Goal: Task Accomplishment & Management: Use online tool/utility

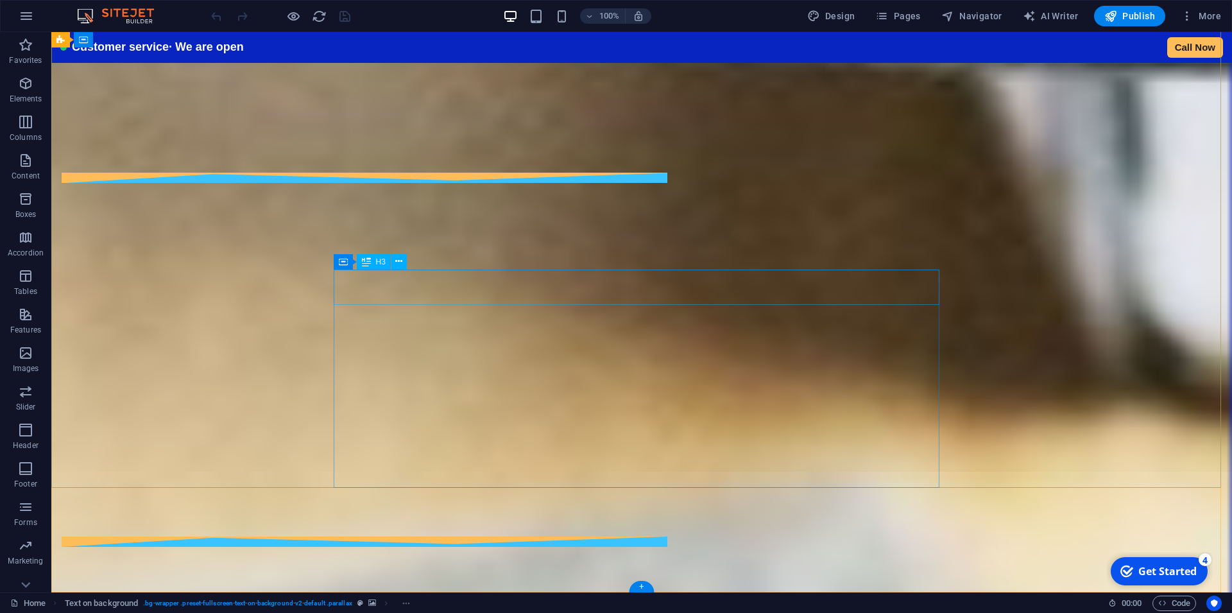
scroll to position [6947, 0]
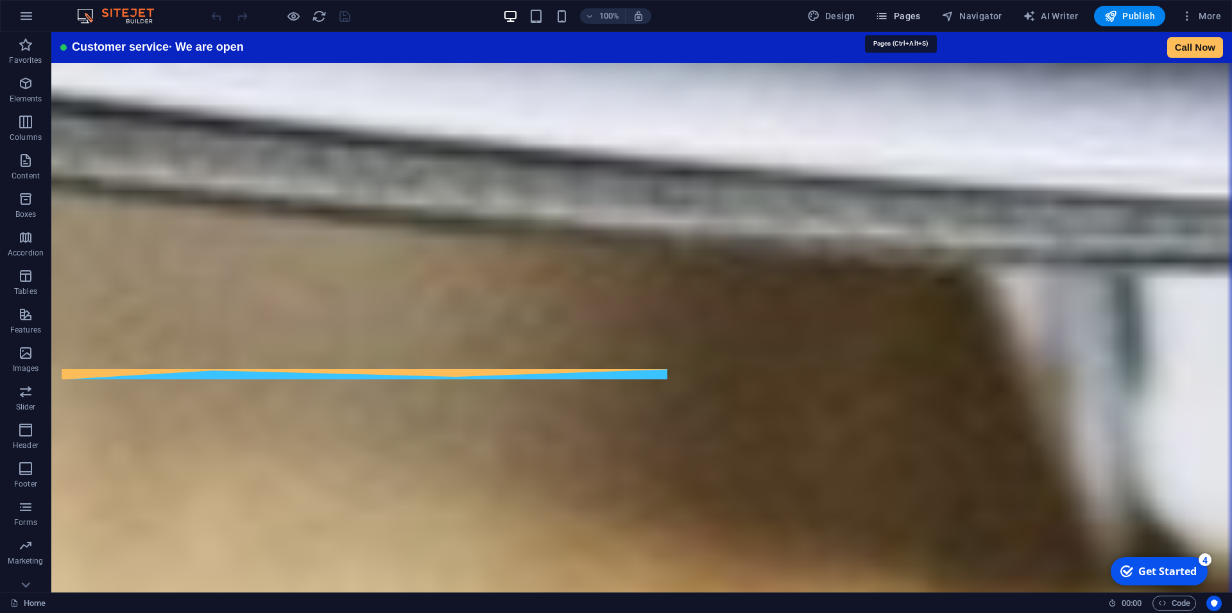
click at [913, 19] on span "Pages" at bounding box center [897, 16] width 45 height 13
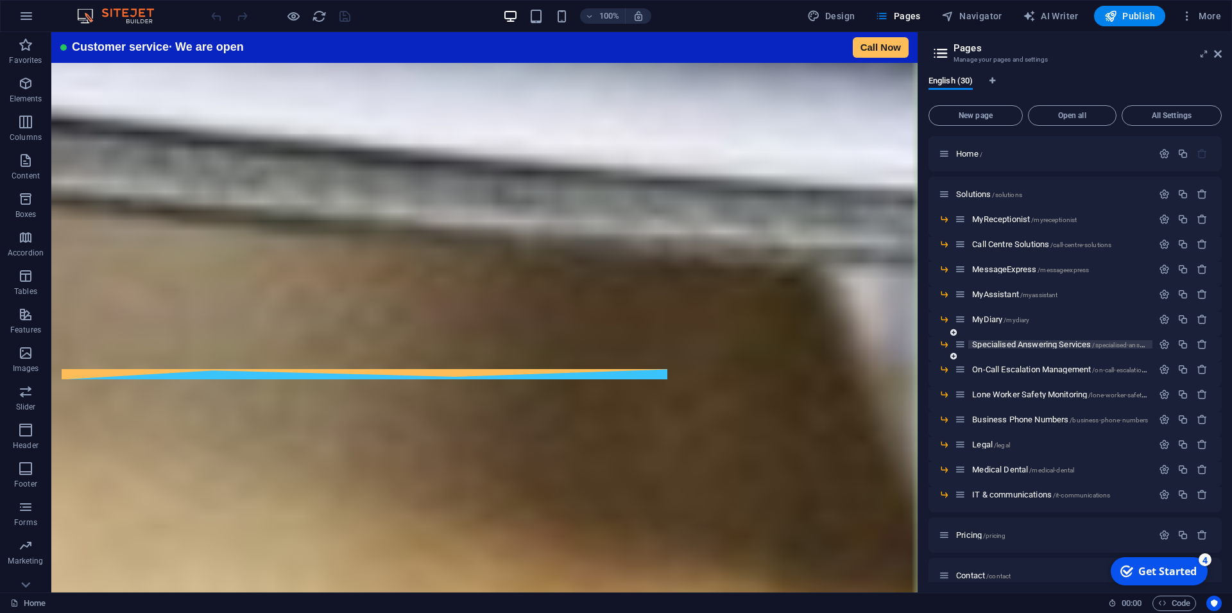
click at [1036, 345] on span "Specialised Answering Services /specialised-answering-services" at bounding box center [1078, 344] width 212 height 10
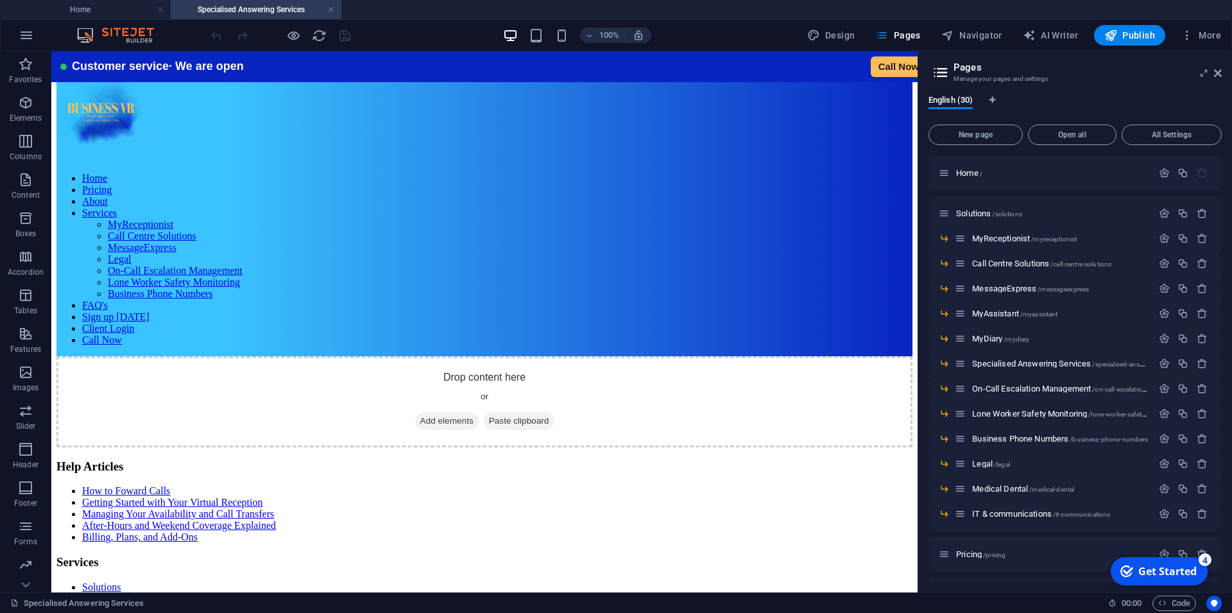
scroll to position [0, 0]
click at [1005, 237] on span "MyReceptionist /myreceptionist" at bounding box center [1024, 239] width 105 height 10
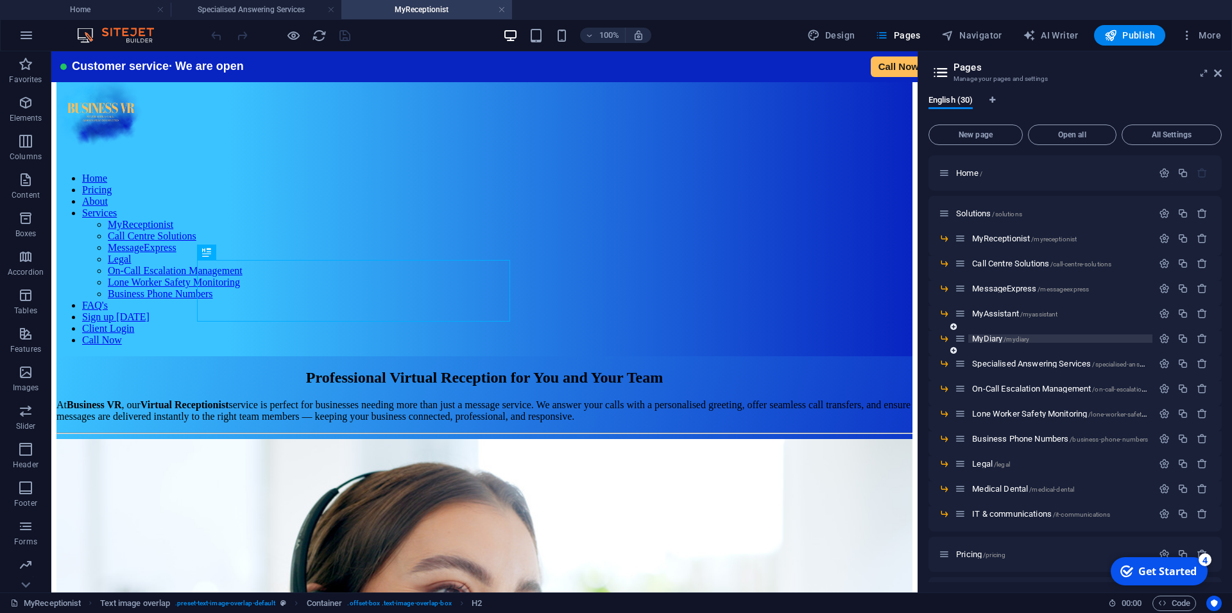
click at [1000, 337] on span "MyDiary /mydiary" at bounding box center [1000, 339] width 57 height 10
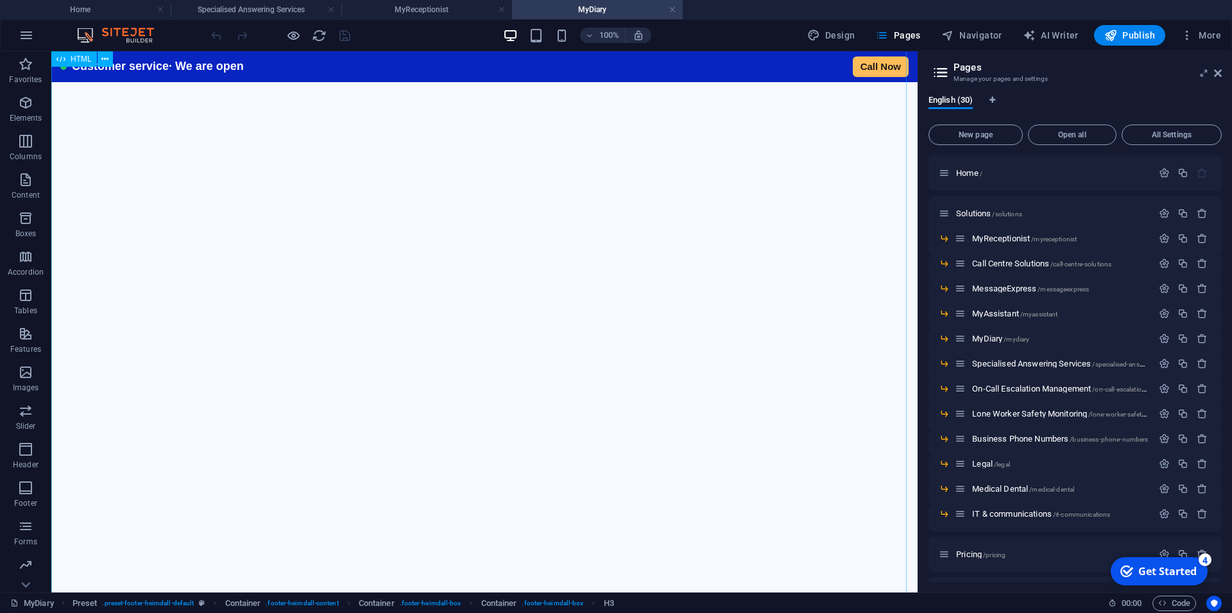
scroll to position [881, 0]
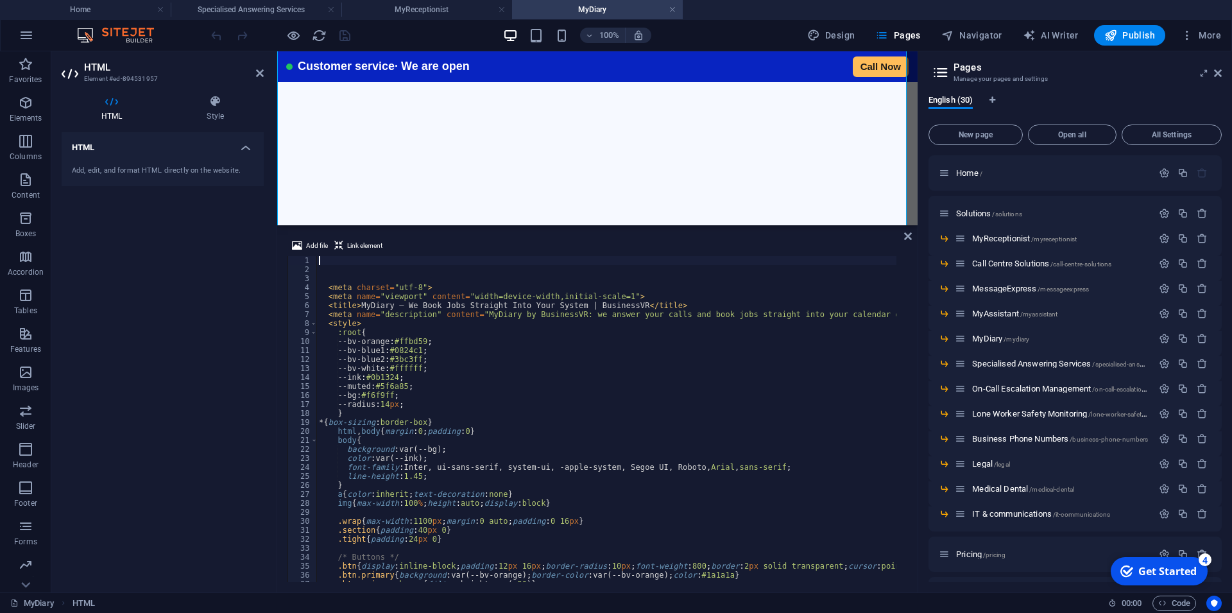
click at [503, 400] on div "< meta charset = "utf-8" > < meta name = "viewport" content = "width=device-wid…" at bounding box center [883, 422] width 1134 height 333
type textarea "--radius:14px;"
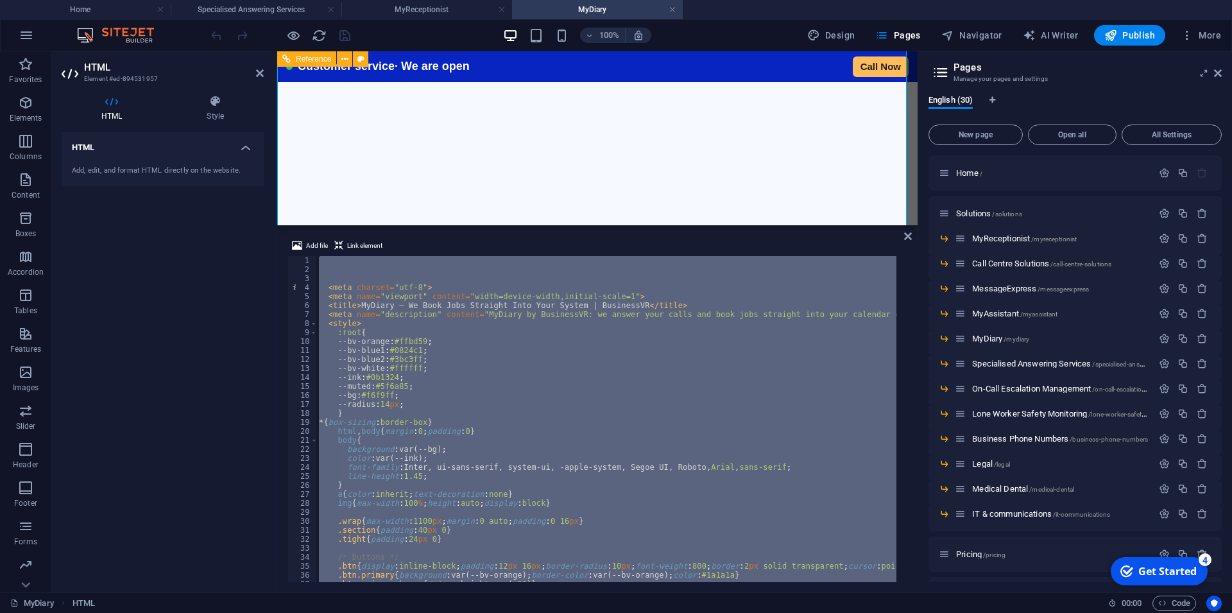
scroll to position [750, 0]
click at [908, 233] on icon at bounding box center [908, 236] width 8 height 10
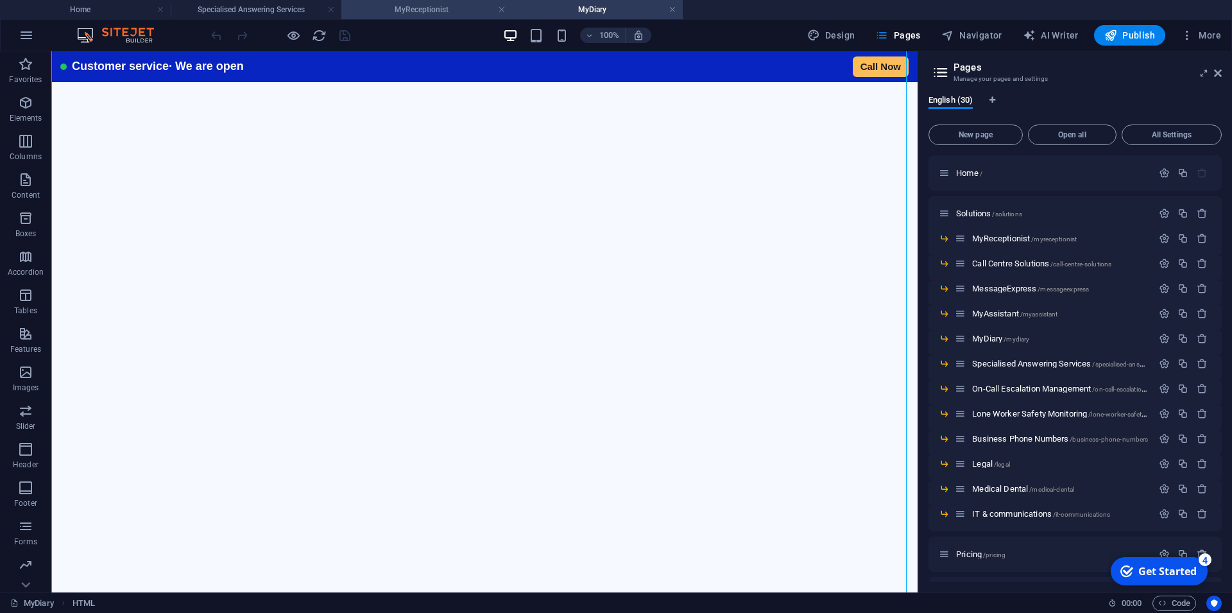
click at [397, 14] on h4 "MyReceptionist" at bounding box center [426, 10] width 171 height 14
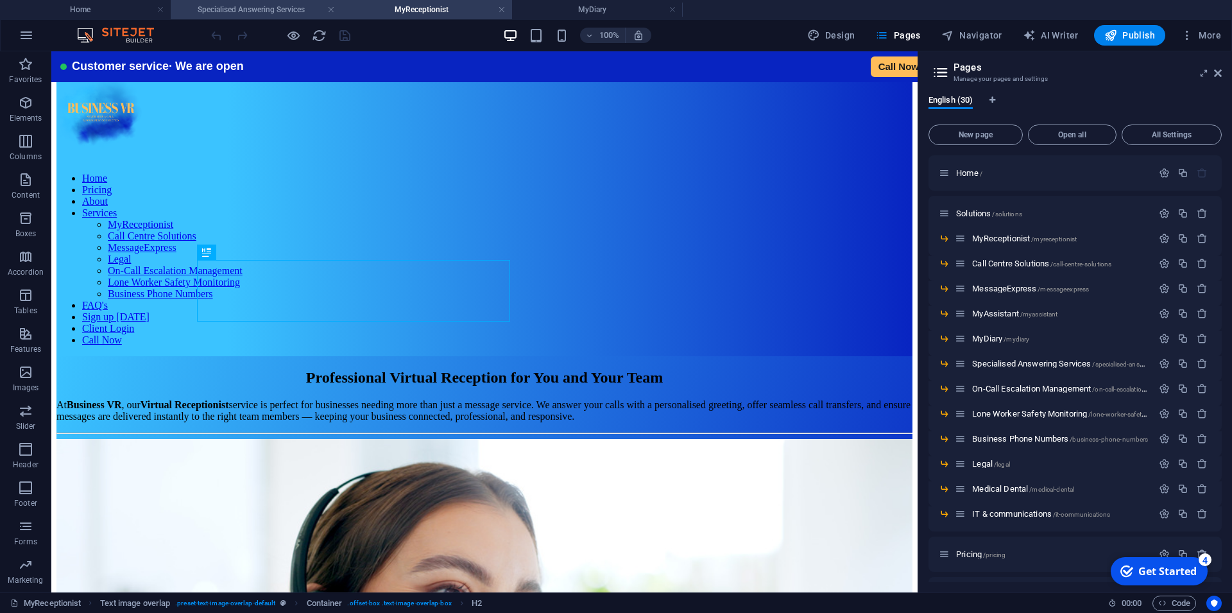
click at [259, 16] on h4 "Specialised Answering Services" at bounding box center [256, 10] width 171 height 14
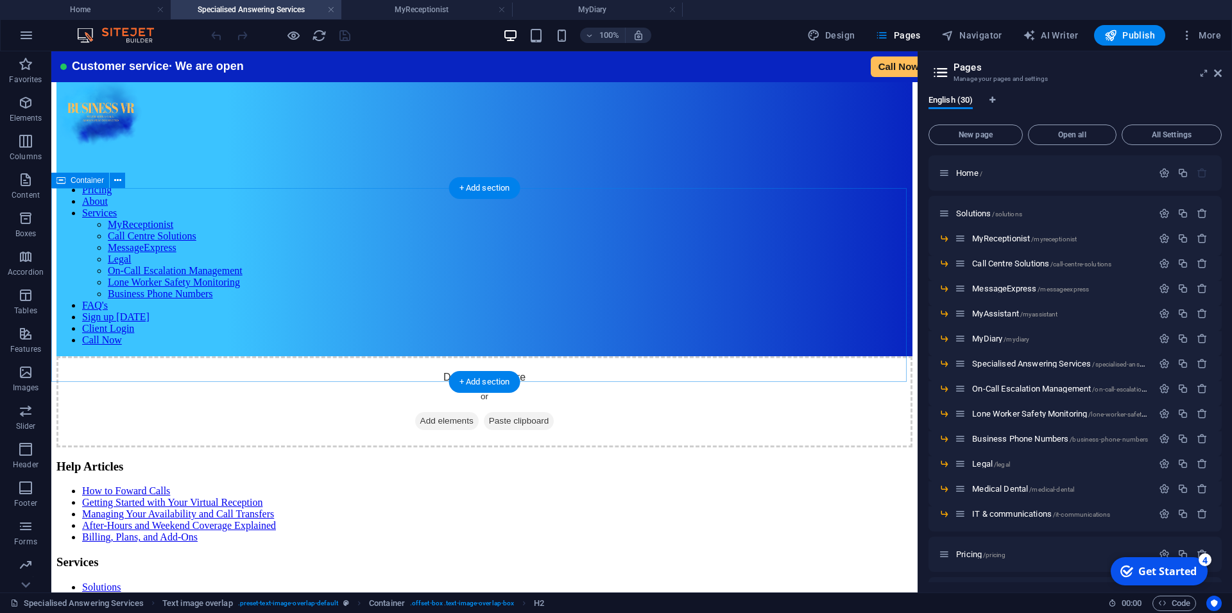
click at [442, 412] on span "Add elements" at bounding box center [447, 421] width 64 height 18
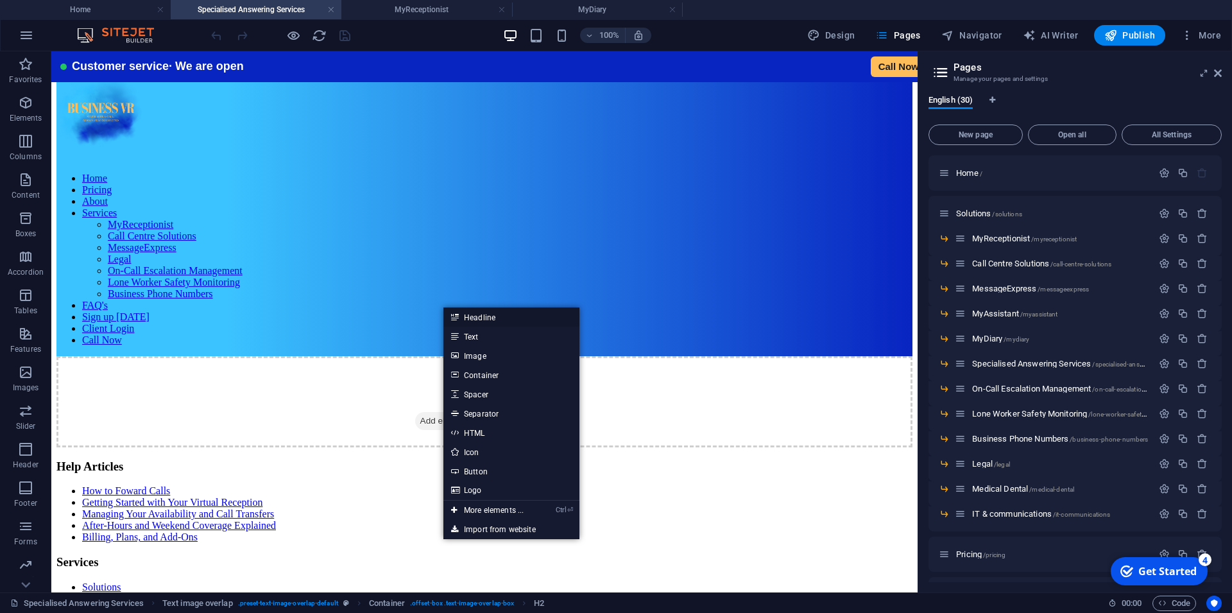
click at [464, 319] on link "Headline" at bounding box center [511, 316] width 136 height 19
